Goal: Navigation & Orientation: Find specific page/section

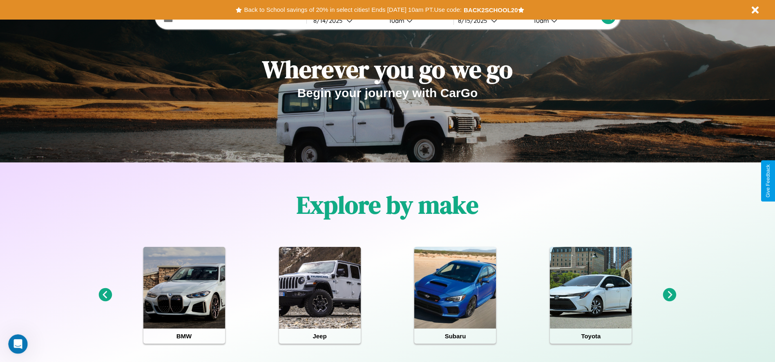
scroll to position [169, 0]
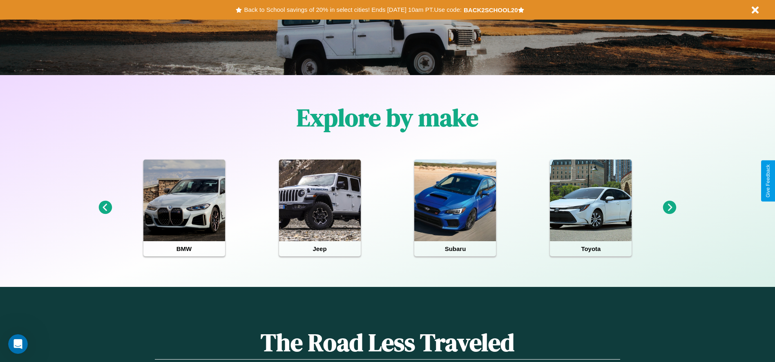
click at [105, 208] on icon at bounding box center [104, 207] width 13 height 13
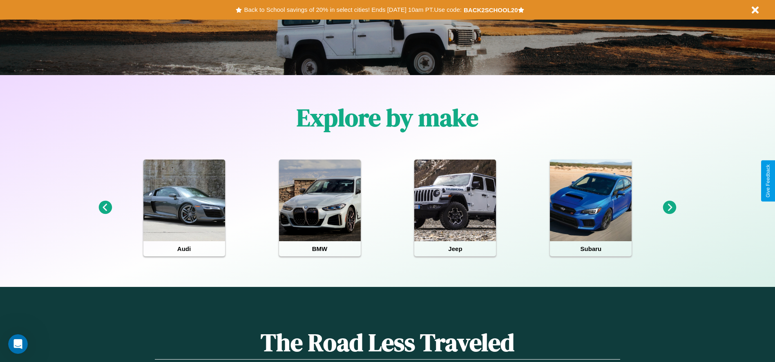
click at [669, 208] on icon at bounding box center [669, 207] width 13 height 13
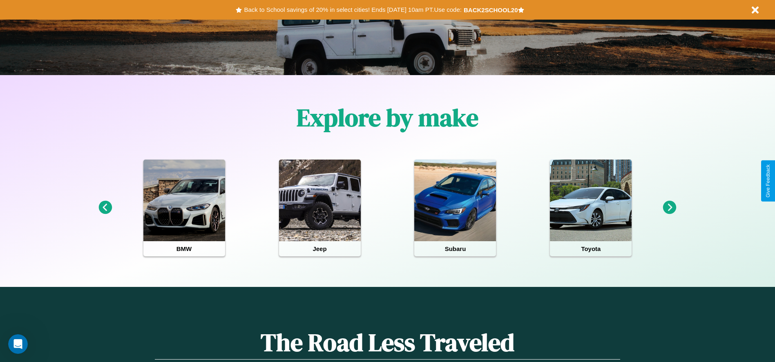
click at [669, 208] on icon at bounding box center [669, 207] width 13 height 13
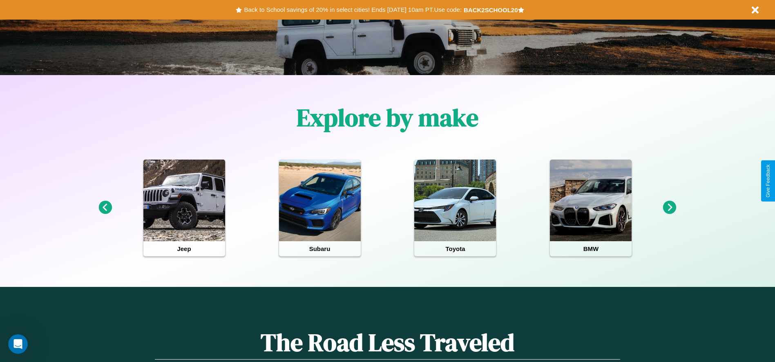
click at [669, 208] on icon at bounding box center [669, 207] width 13 height 13
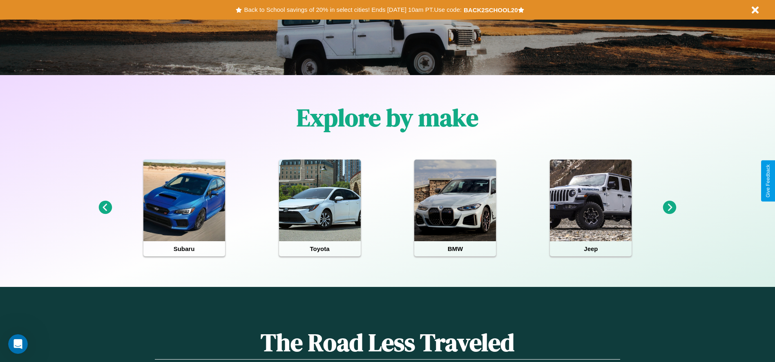
click at [105, 208] on icon at bounding box center [104, 207] width 13 height 13
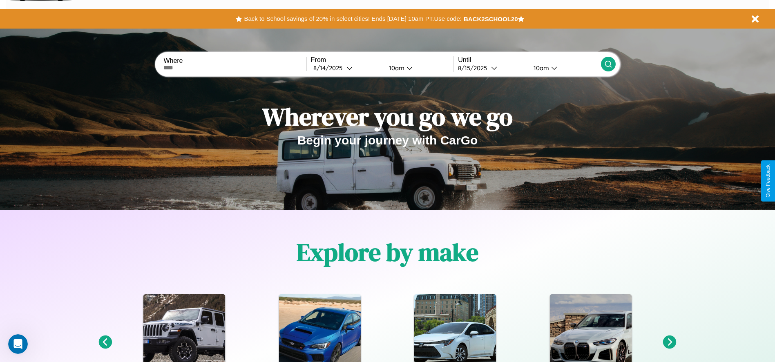
scroll to position [0, 0]
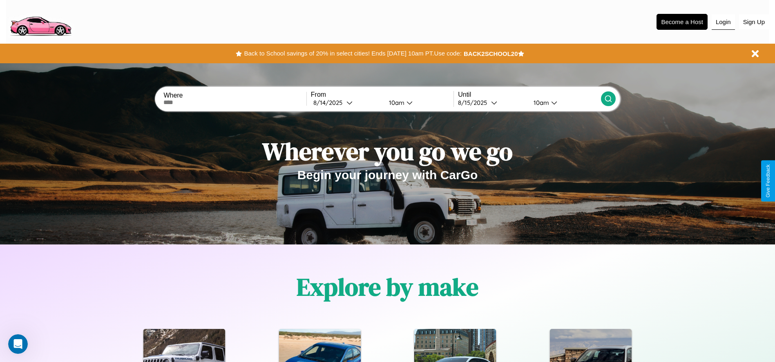
click at [723, 22] on button "Login" at bounding box center [722, 22] width 23 height 16
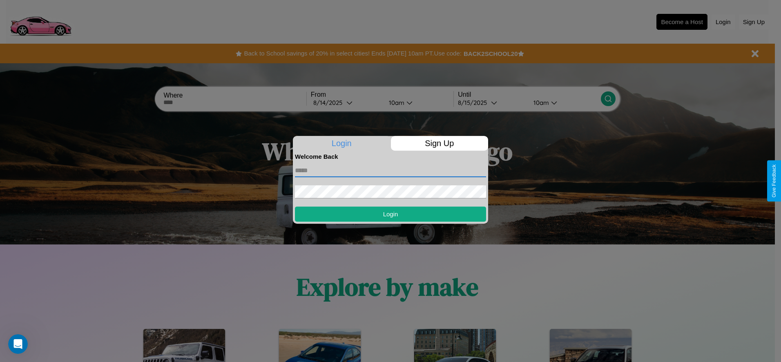
click at [390, 170] on input "text" at bounding box center [390, 170] width 191 height 13
type input "**********"
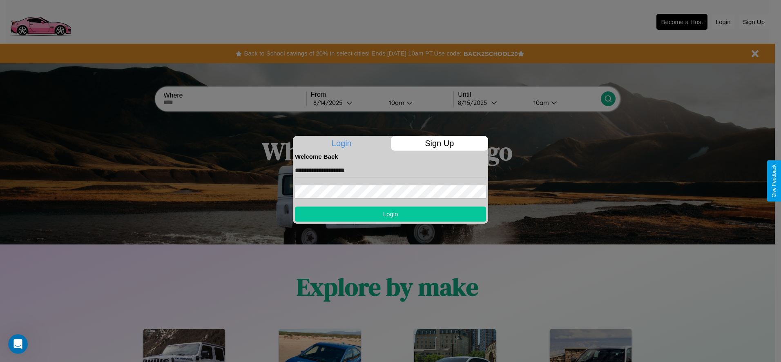
click at [390, 214] on button "Login" at bounding box center [390, 214] width 191 height 15
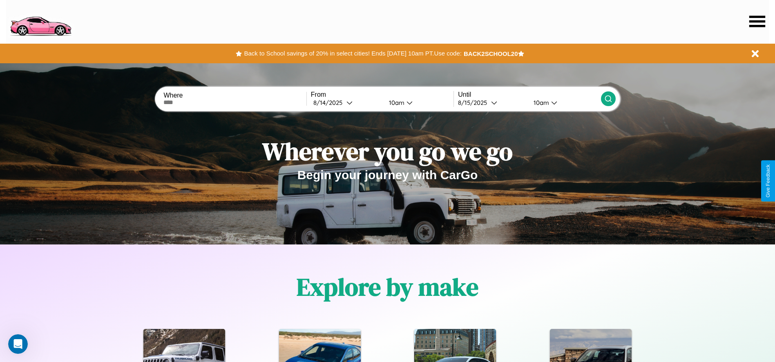
click at [757, 21] on icon at bounding box center [757, 21] width 16 height 11
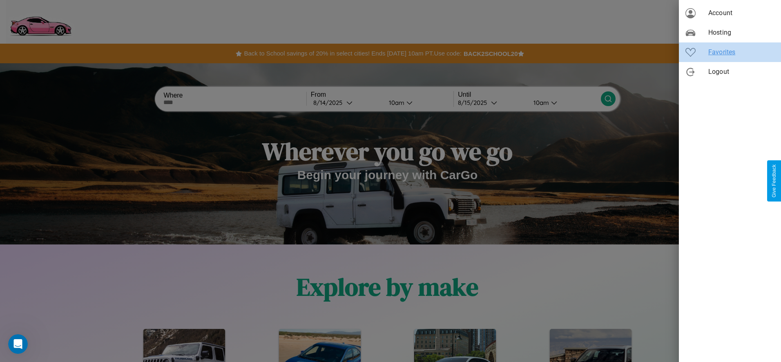
click at [730, 52] on span "Favorites" at bounding box center [741, 52] width 66 height 10
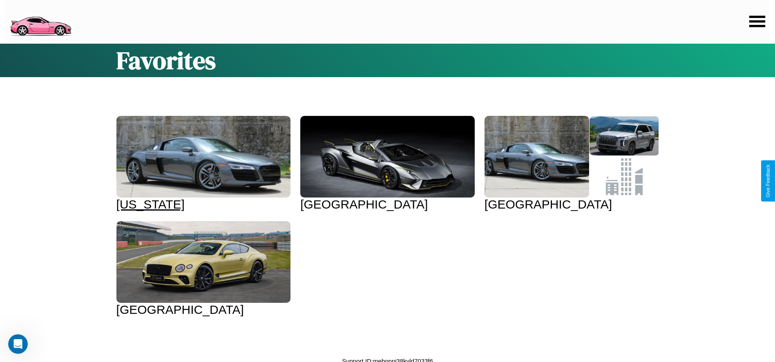
click at [202, 163] on div at bounding box center [203, 157] width 174 height 82
